Goal: Task Accomplishment & Management: Complete application form

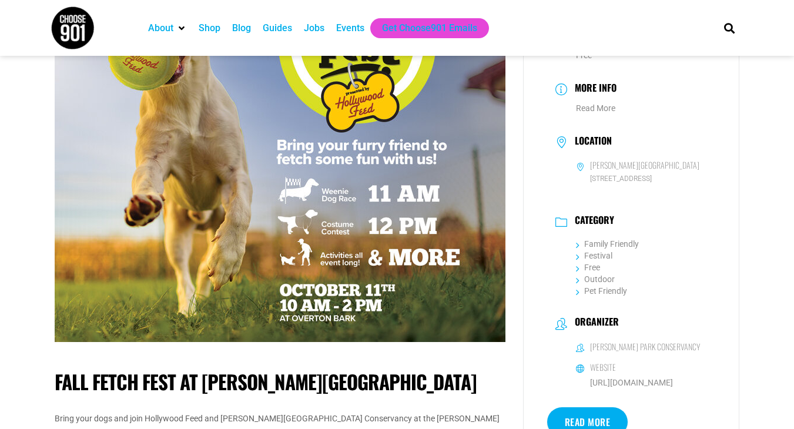
scroll to position [165, 0]
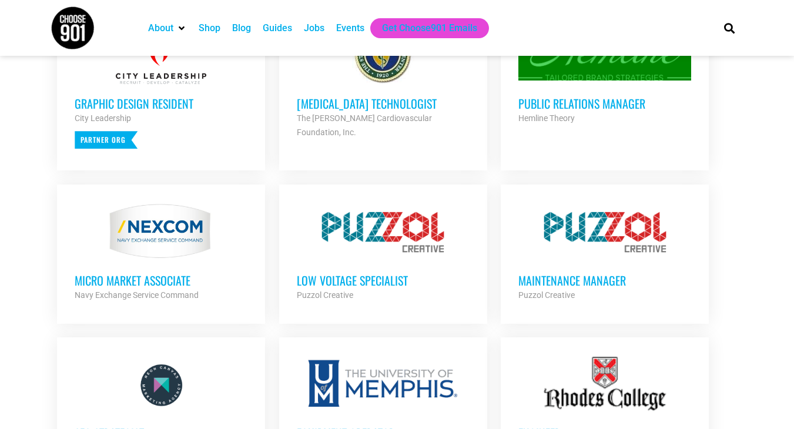
scroll to position [556, 0]
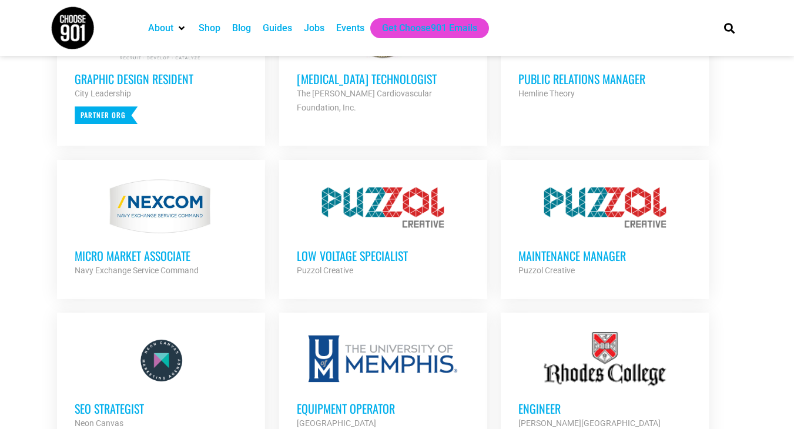
click at [139, 220] on div at bounding box center [161, 206] width 173 height 59
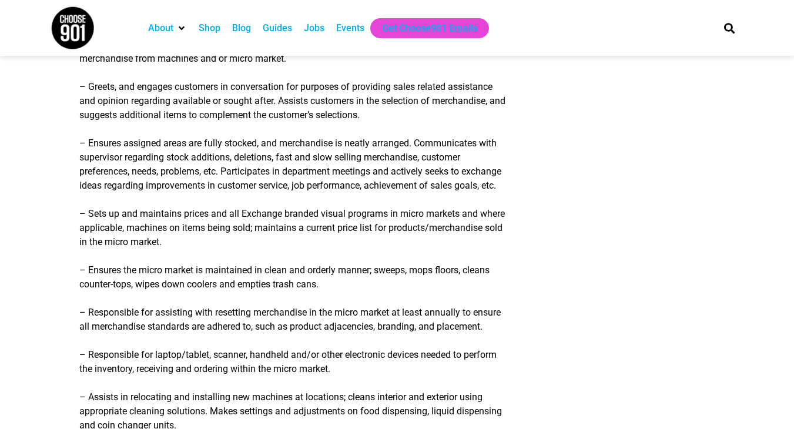
scroll to position [222, 0]
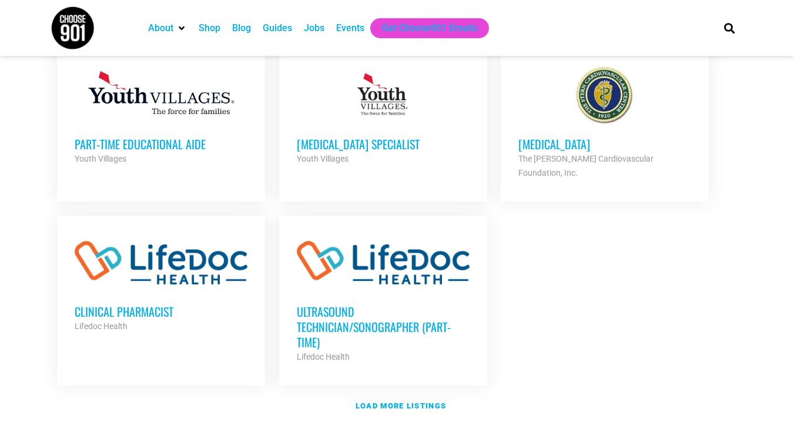
scroll to position [1314, 0]
